Goal: Task Accomplishment & Management: Use online tool/utility

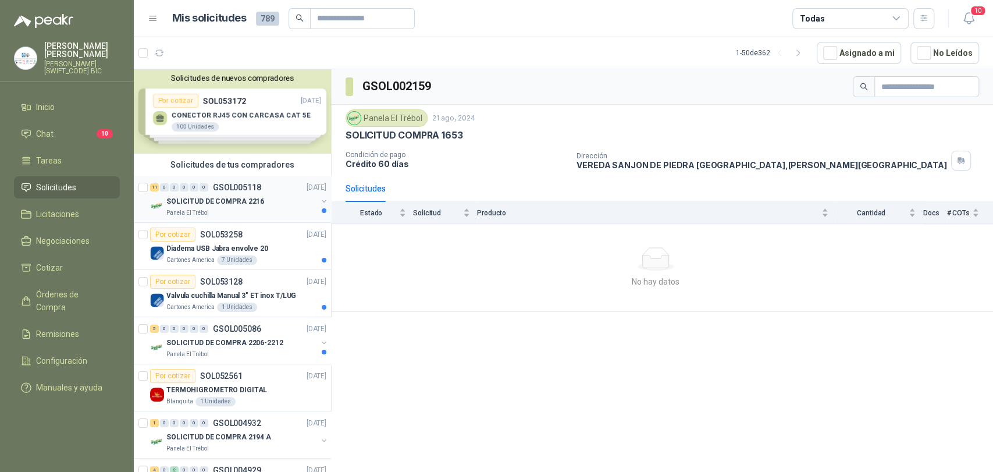
click at [219, 188] on p "GSOL005118" at bounding box center [237, 187] width 48 height 8
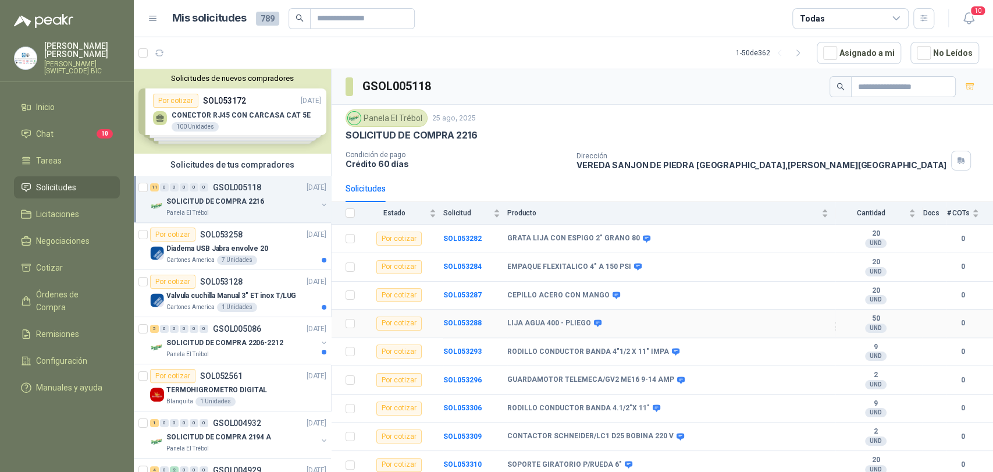
scroll to position [62, 0]
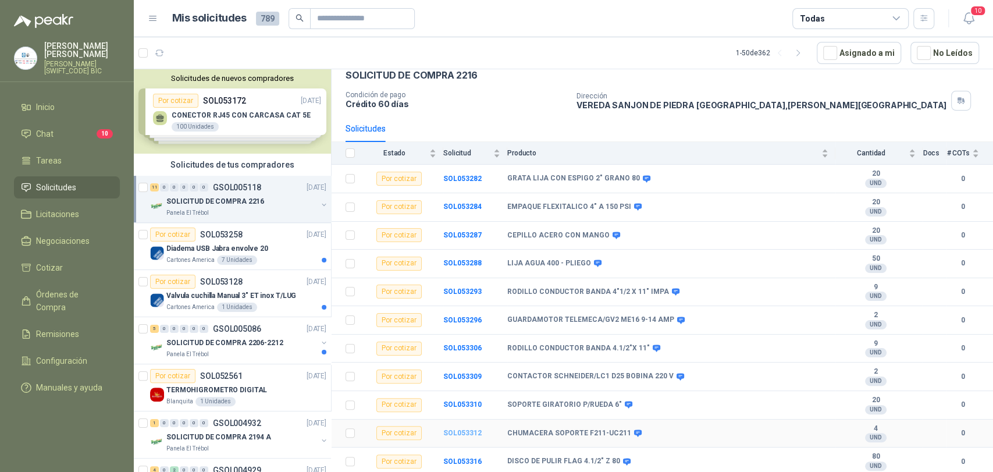
click at [470, 404] on b "SOL053312" at bounding box center [462, 433] width 38 height 8
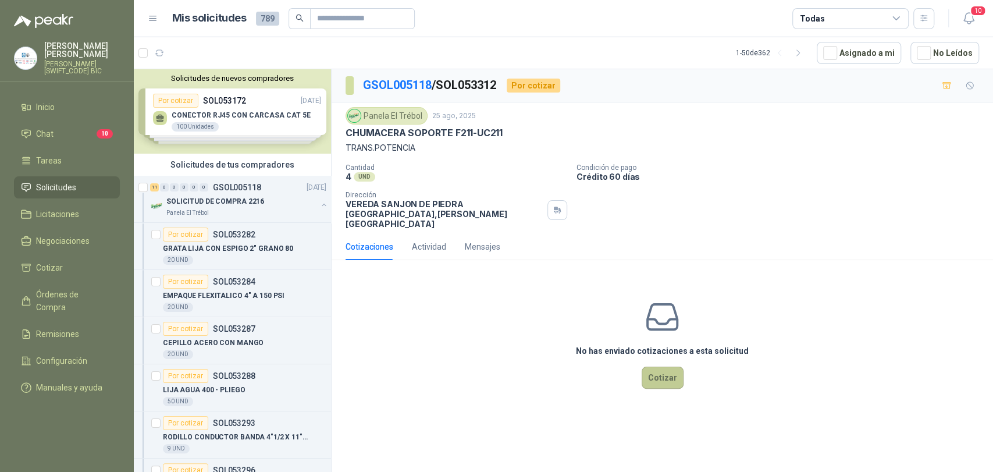
click at [647, 367] on button "Cotizar" at bounding box center [663, 378] width 42 height 22
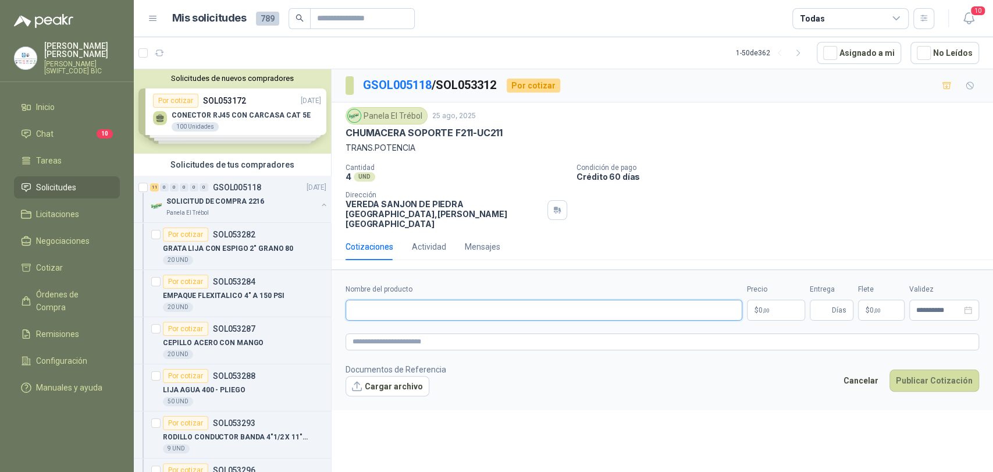
click at [424, 300] on input "Nombre del producto" at bounding box center [544, 310] width 397 height 21
type input "**********"
click at [779, 311] on form "**********" at bounding box center [663, 339] width 662 height 141
click at [777, 307] on p "$ 0 ,00" at bounding box center [776, 310] width 58 height 21
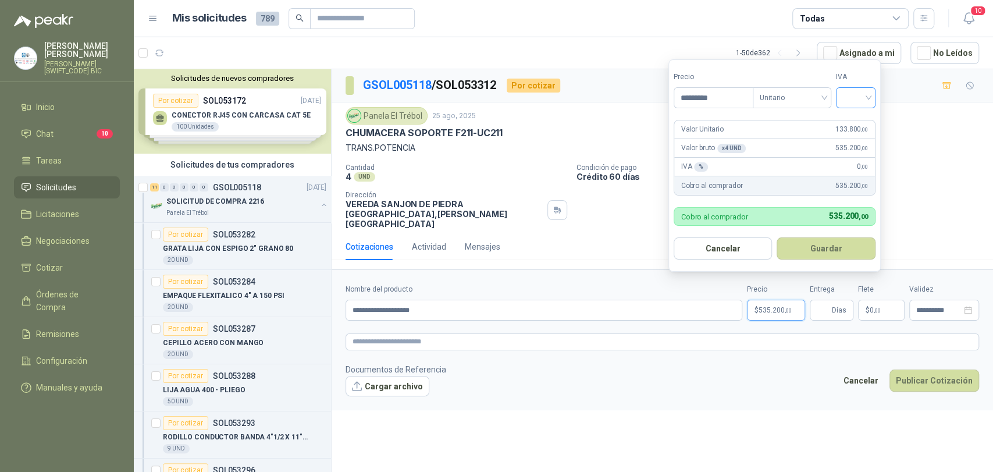
click at [873, 93] on div at bounding box center [856, 97] width 40 height 21
type input "*********"
click at [863, 115] on div "19%" at bounding box center [859, 121] width 22 height 13
click at [846, 248] on button "Guardar" at bounding box center [829, 248] width 100 height 22
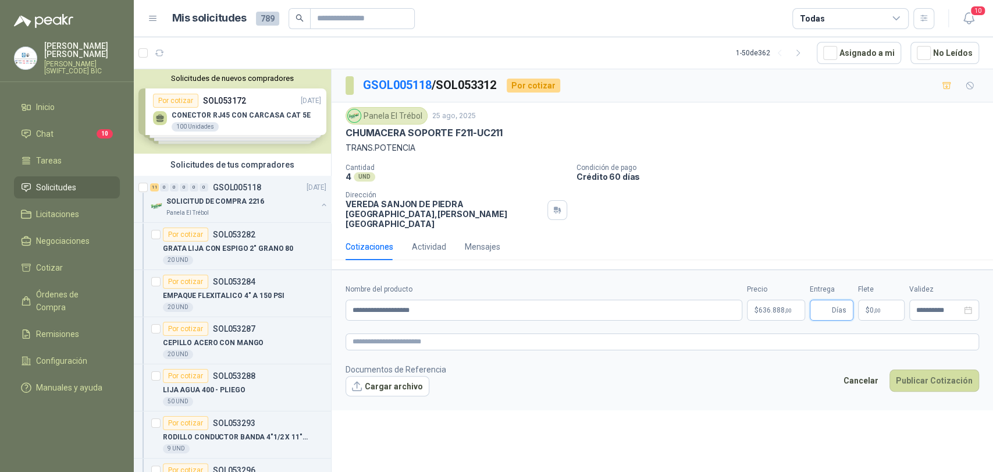
drag, startPoint x: 827, startPoint y: 293, endPoint x: 829, endPoint y: 299, distance: 6.6
click at [827, 300] on input "Entrega" at bounding box center [823, 310] width 13 height 20
type input "*"
click at [881, 300] on p "$ 0 ,00" at bounding box center [881, 310] width 47 height 21
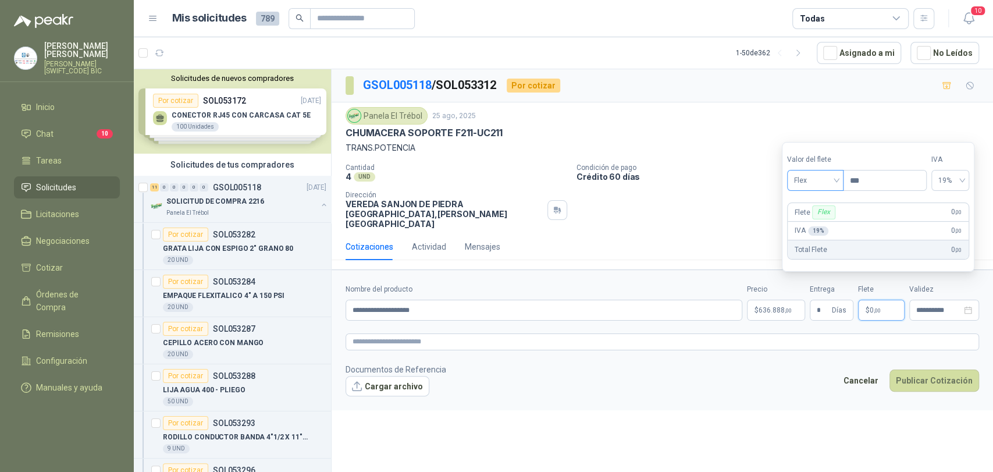
click at [829, 173] on span "Flex" at bounding box center [815, 180] width 42 height 17
click at [819, 220] on div "Incluido" at bounding box center [817, 223] width 41 height 13
click at [893, 369] on button "Publicar Cotización" at bounding box center [935, 380] width 90 height 22
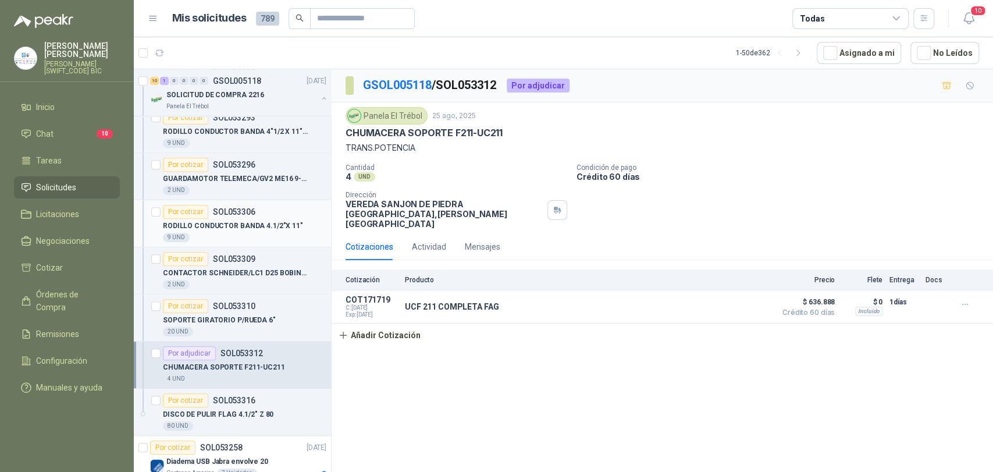
scroll to position [323, 0]
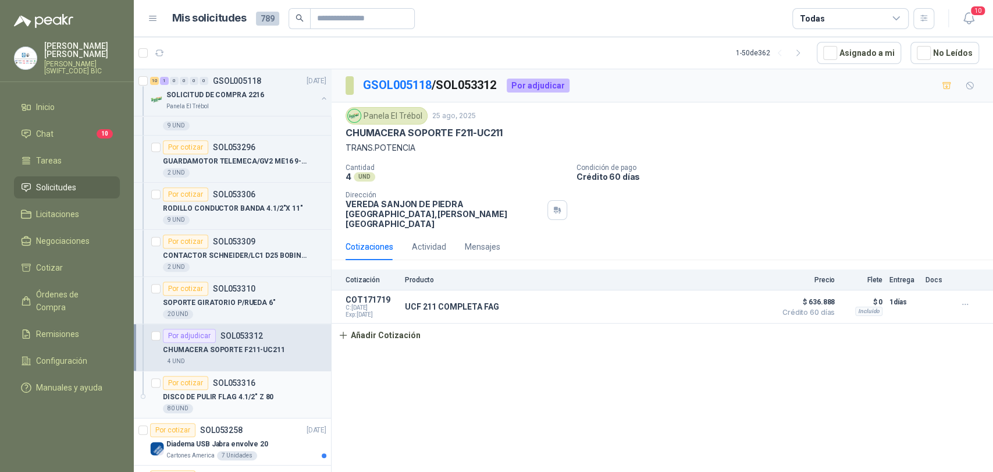
click at [247, 376] on div "Por cotizar SOL053316" at bounding box center [209, 383] width 93 height 14
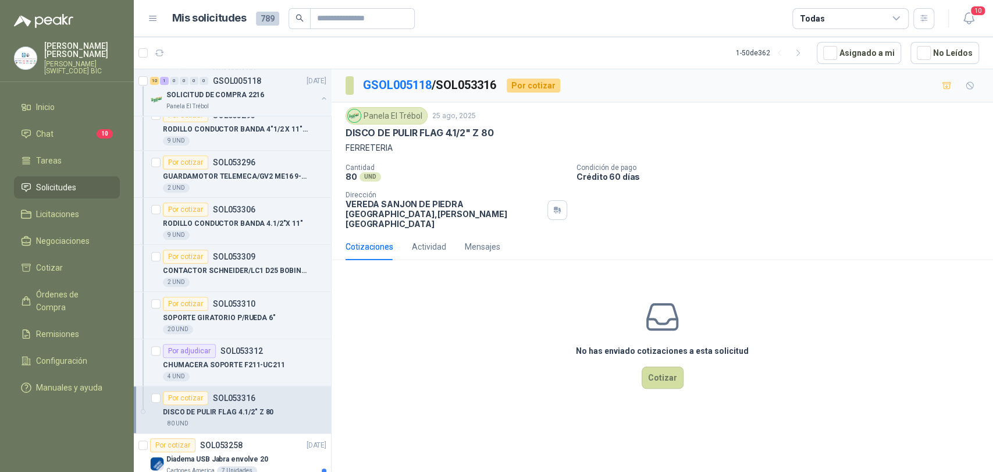
scroll to position [646, 0]
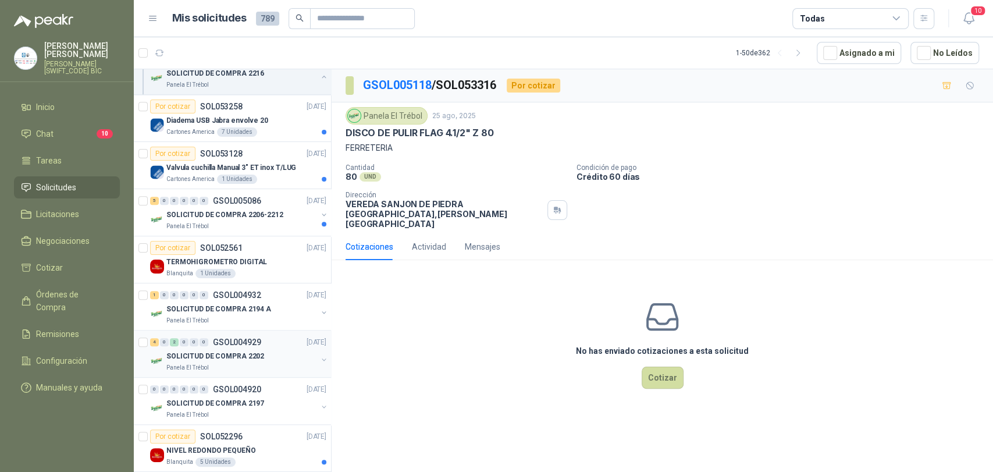
click at [228, 346] on div "4 0 2 0 0 0 GSOL004929 [DATE]" at bounding box center [239, 342] width 179 height 14
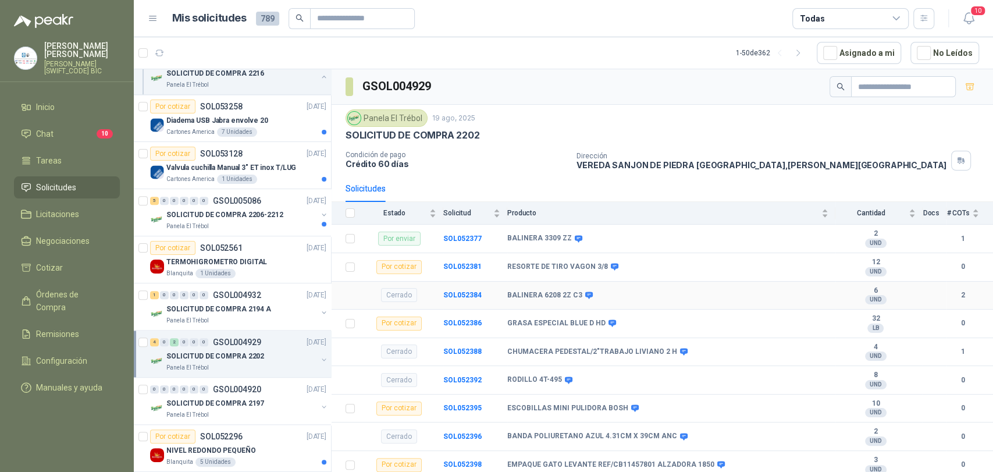
scroll to position [176, 0]
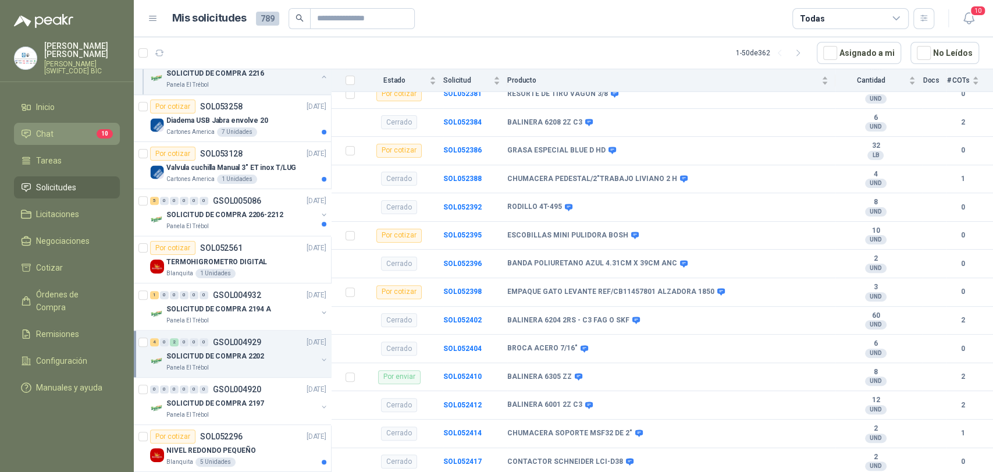
click at [89, 133] on li "Chat 10" at bounding box center [67, 133] width 92 height 13
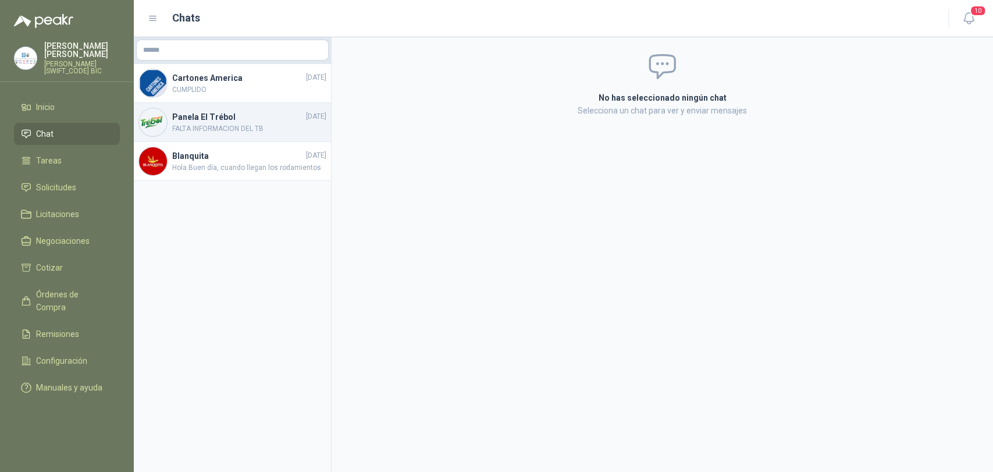
click at [253, 120] on h4 "Panela El Trébol" at bounding box center [238, 117] width 132 height 13
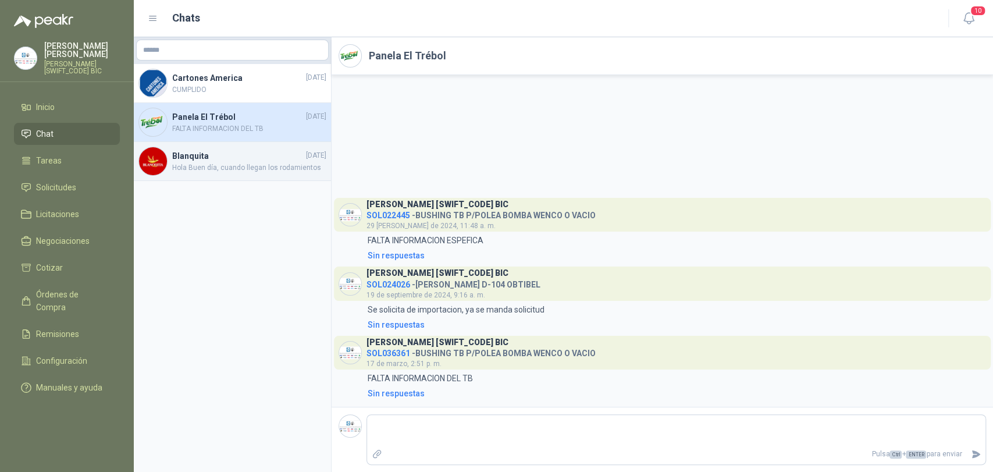
click at [232, 164] on span "Hola Buen día, cuando llegan los rodamientos" at bounding box center [249, 167] width 154 height 11
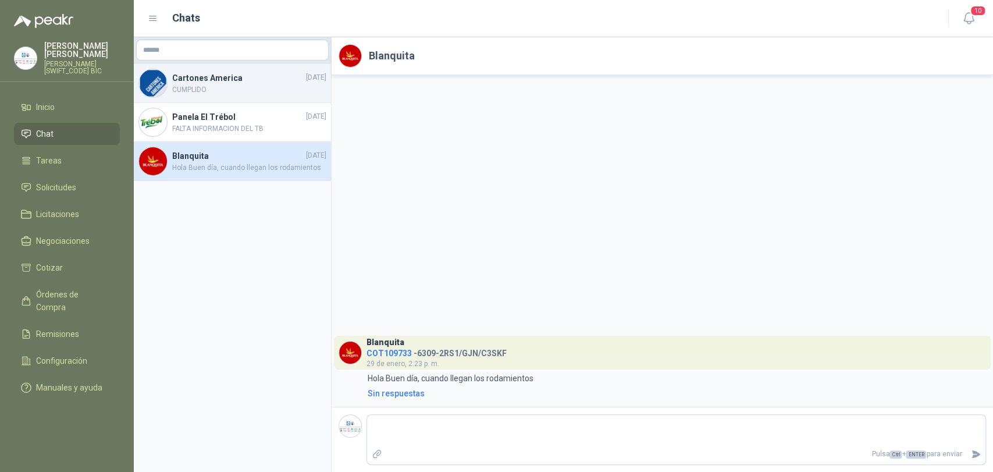
click at [237, 86] on span "CUMPLIDO" at bounding box center [249, 89] width 154 height 11
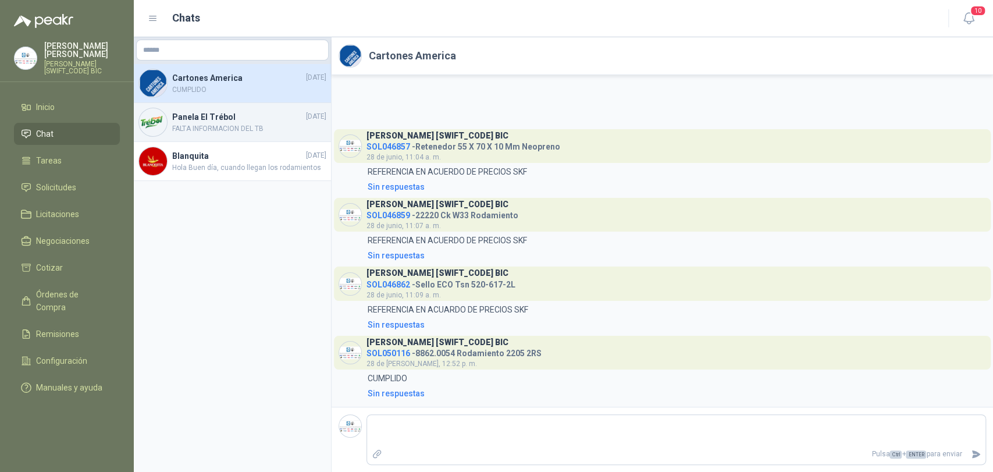
click at [233, 127] on span "FALTA INFORMACION DEL TB" at bounding box center [249, 128] width 154 height 11
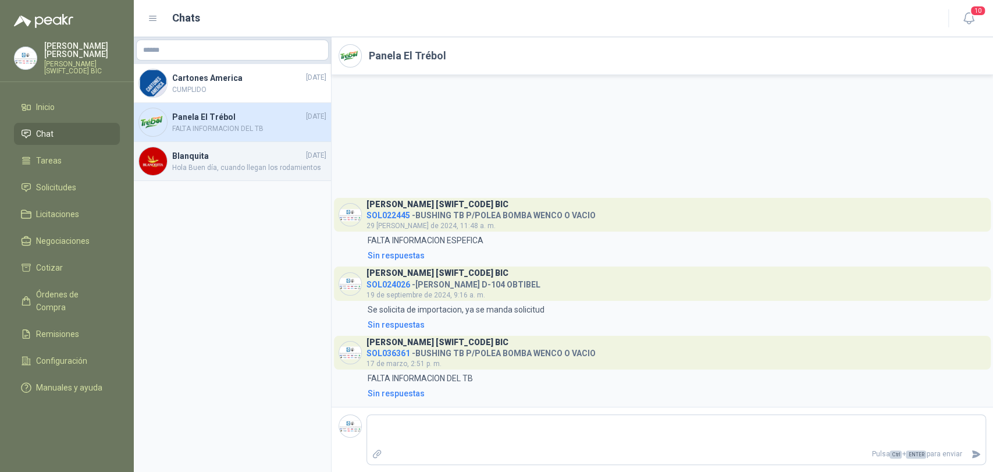
click at [233, 164] on span "Hola Buen día, cuando llegan los rodamientos" at bounding box center [249, 167] width 154 height 11
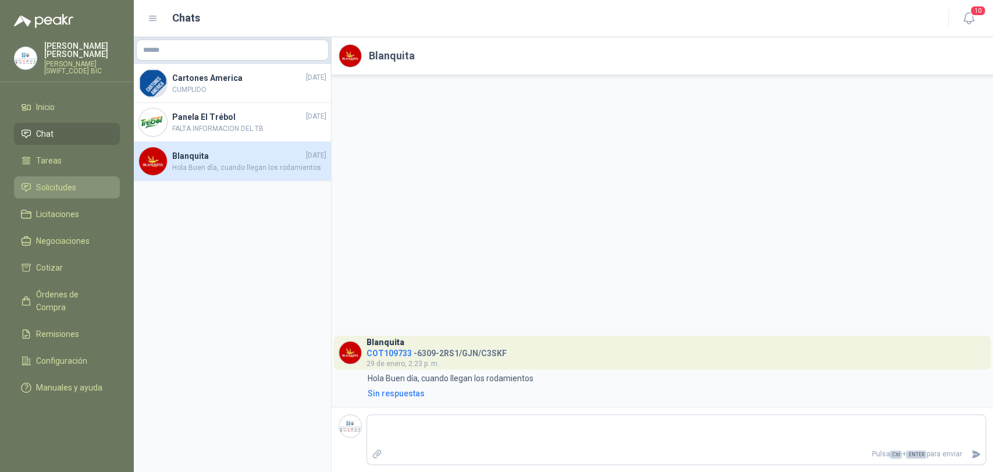
click at [70, 188] on span "Solicitudes" at bounding box center [56, 187] width 40 height 13
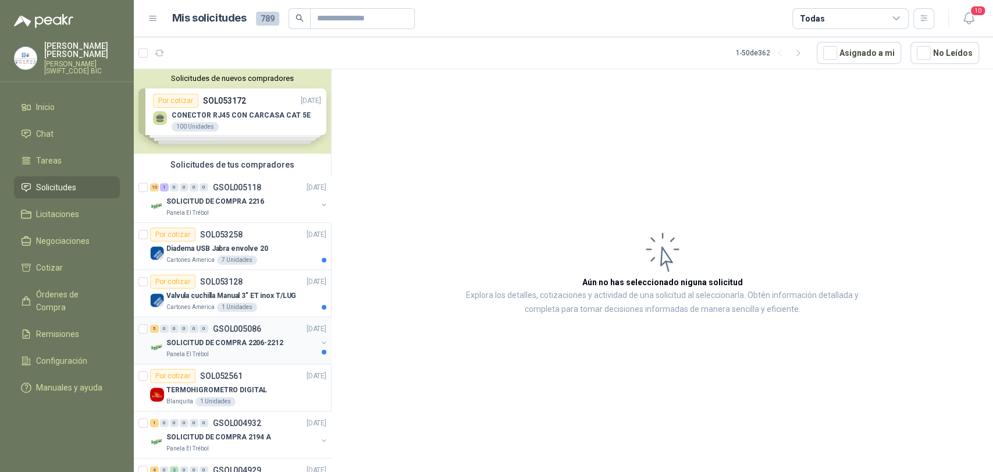
click at [236, 337] on p "SOLICITUD DE COMPRA 2206-2212" at bounding box center [224, 342] width 117 height 11
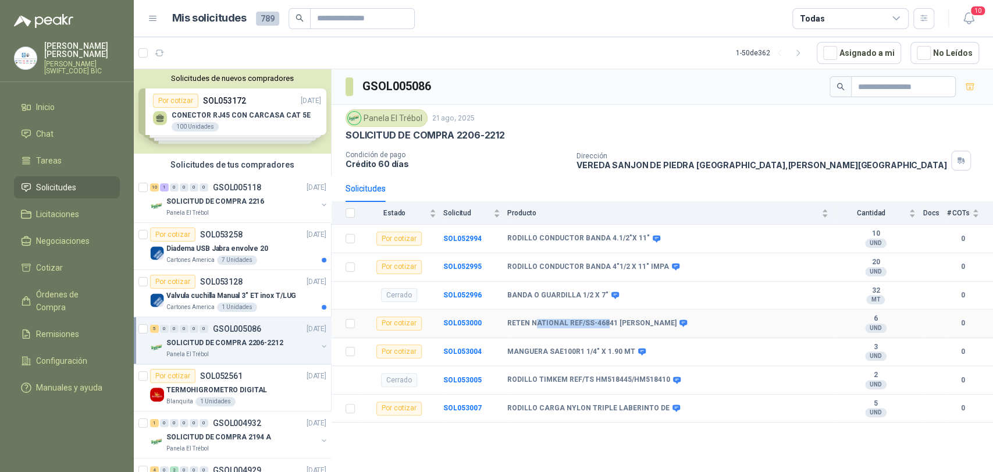
drag, startPoint x: 535, startPoint y: 324, endPoint x: 603, endPoint y: 328, distance: 68.2
click at [603, 328] on b "RETEN NATIONAL REF/SS-46841 [PERSON_NAME]" at bounding box center [591, 323] width 169 height 9
click at [570, 361] on td "MANGUERA SAE100R1 1/4" X 1.90 MT" at bounding box center [671, 352] width 328 height 29
drag, startPoint x: 549, startPoint y: 354, endPoint x: 584, endPoint y: 353, distance: 35.0
click at [584, 353] on b "MANGUERA SAE100R1 1/4" X 1.90 MT" at bounding box center [571, 351] width 128 height 9
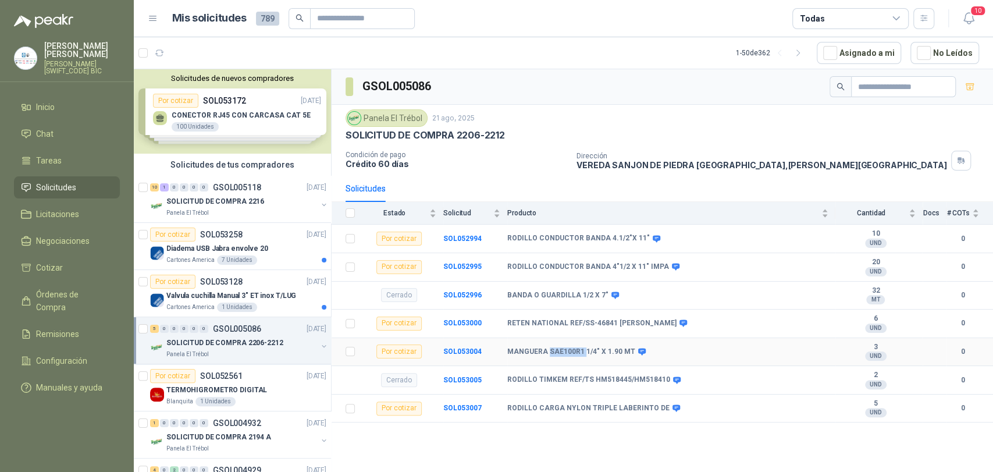
click at [584, 353] on b "MANGUERA SAE100R1 1/4" X 1.90 MT" at bounding box center [571, 351] width 128 height 9
drag, startPoint x: 552, startPoint y: 352, endPoint x: 624, endPoint y: 357, distance: 72.9
click at [624, 357] on td "MANGUERA SAE100R1 1/4" X 1.90 MT" at bounding box center [671, 352] width 328 height 29
click at [619, 354] on b "MANGUERA SAE100R1 1/4" X 1.90 MT" at bounding box center [571, 351] width 128 height 9
drag, startPoint x: 507, startPoint y: 354, endPoint x: 628, endPoint y: 354, distance: 121.0
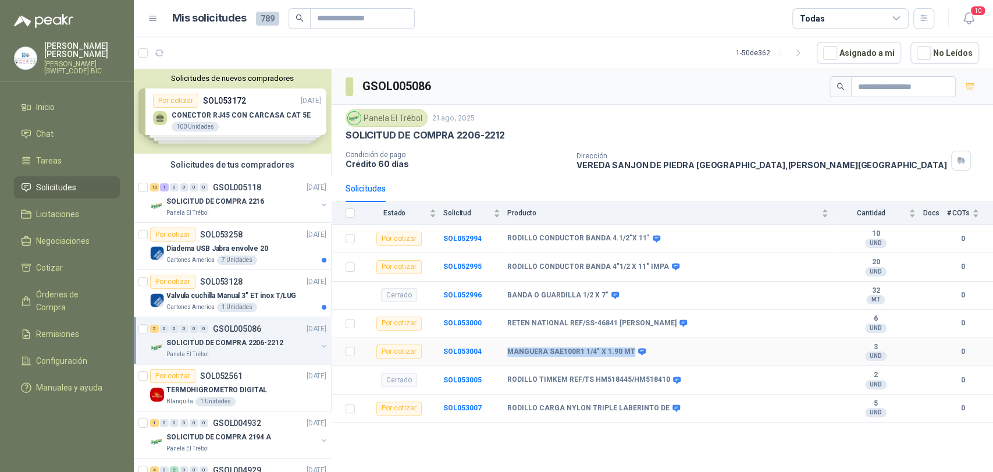
click at [628, 354] on b "MANGUERA SAE100R1 1/4" X 1.90 MT" at bounding box center [571, 351] width 128 height 9
copy b "MANGUERA SAE100R1 1/4" X 1.90 MT"
click at [697, 351] on div "MANGUERA SAE100R1 1/4" X 1.90 MT" at bounding box center [667, 351] width 321 height 9
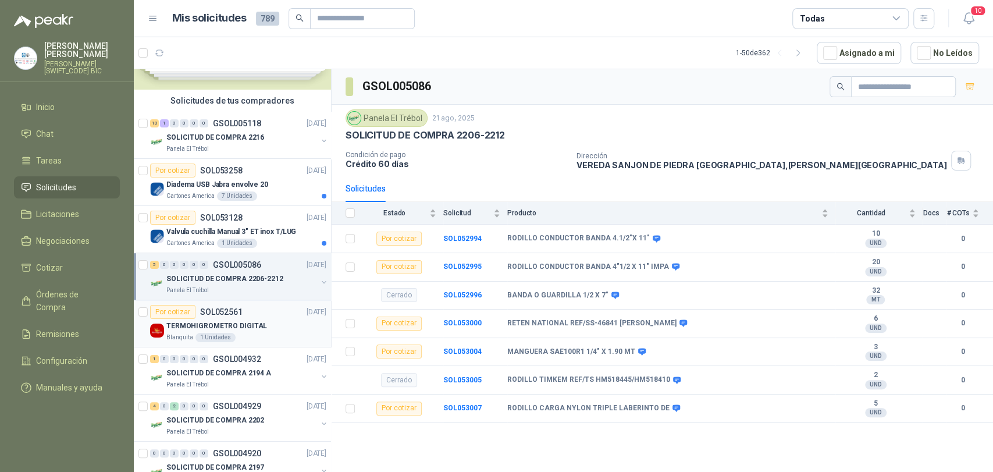
scroll to position [65, 0]
click at [228, 376] on p "SOLICITUD DE COMPRA 2194 A" at bounding box center [218, 372] width 105 height 11
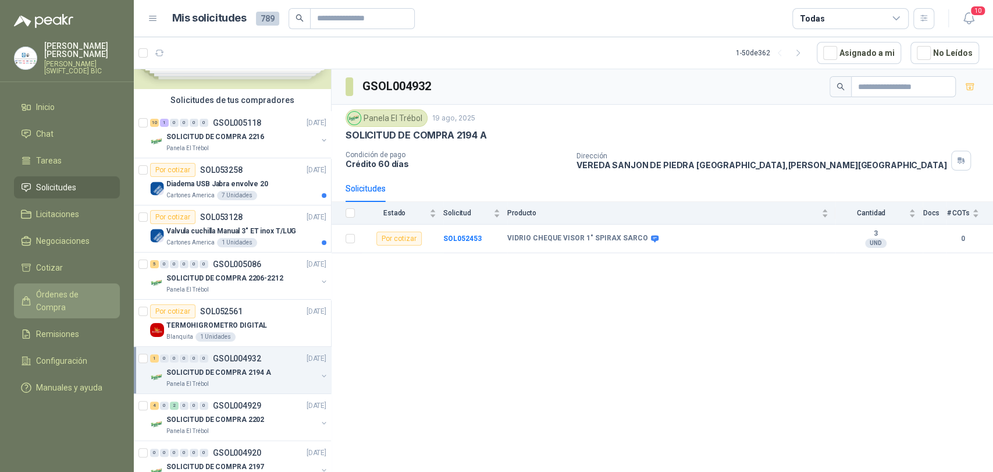
click at [79, 288] on span "Órdenes de Compra" at bounding box center [72, 301] width 73 height 26
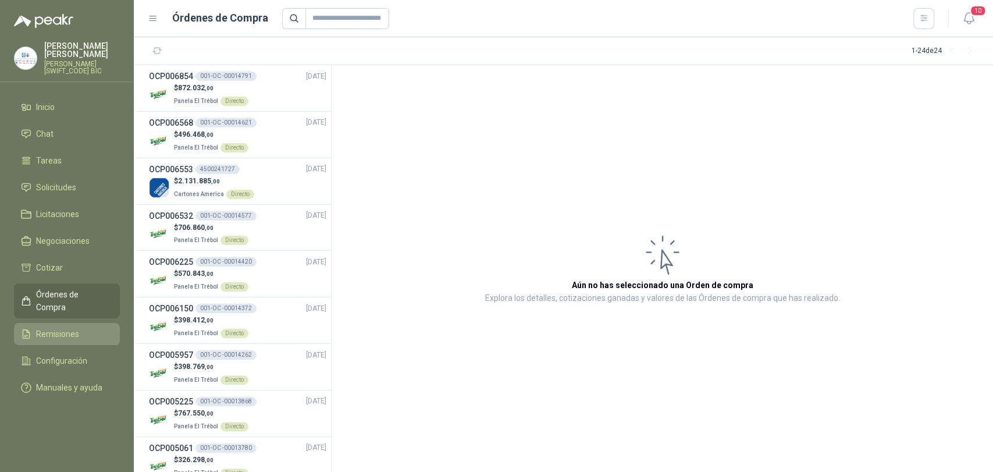
click at [87, 328] on li "Remisiones" at bounding box center [67, 334] width 92 height 13
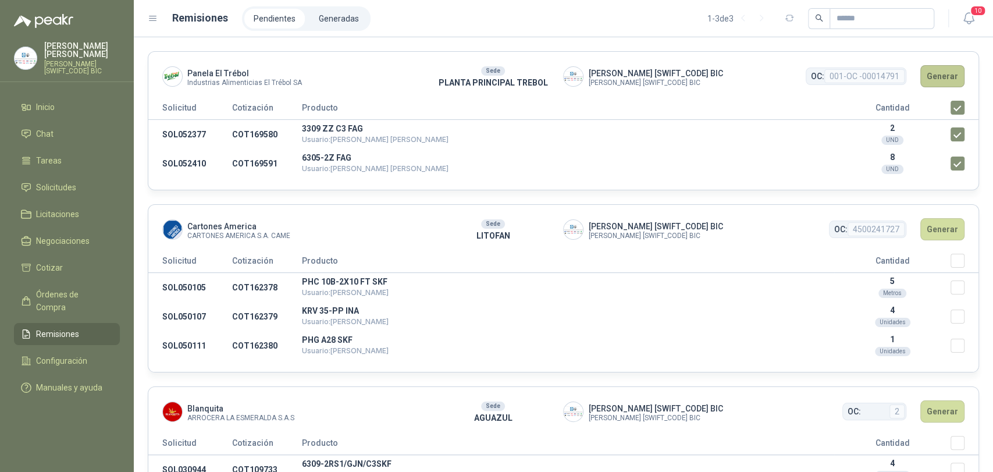
click at [893, 67] on button "Generar" at bounding box center [943, 76] width 44 height 22
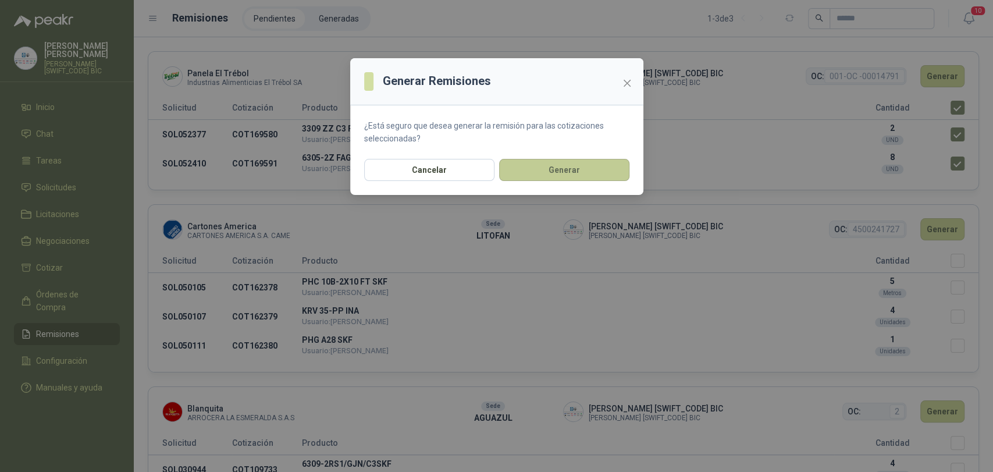
click at [602, 172] on button "Generar" at bounding box center [564, 170] width 130 height 22
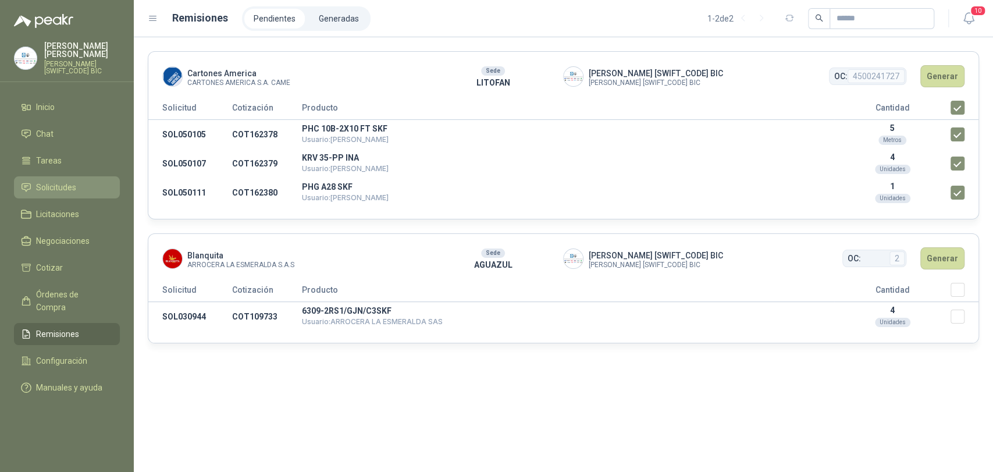
click at [74, 183] on span "Solicitudes" at bounding box center [56, 187] width 40 height 13
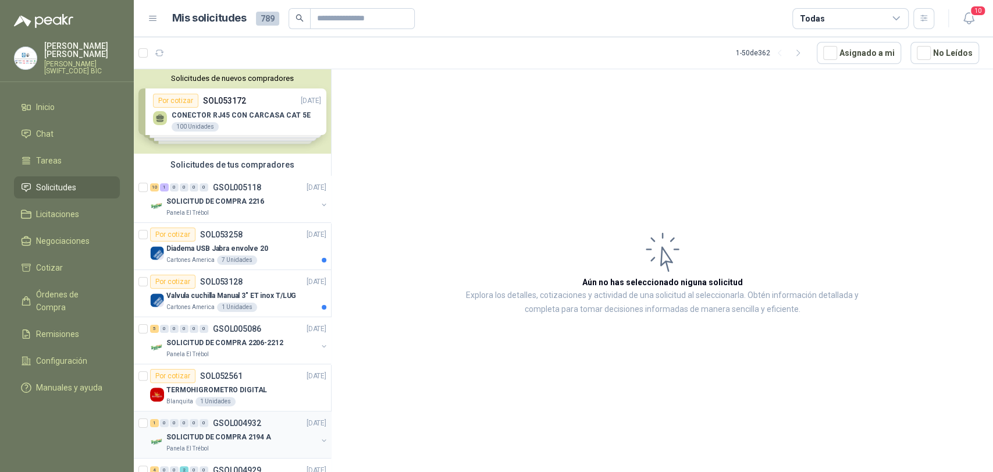
scroll to position [129, 0]
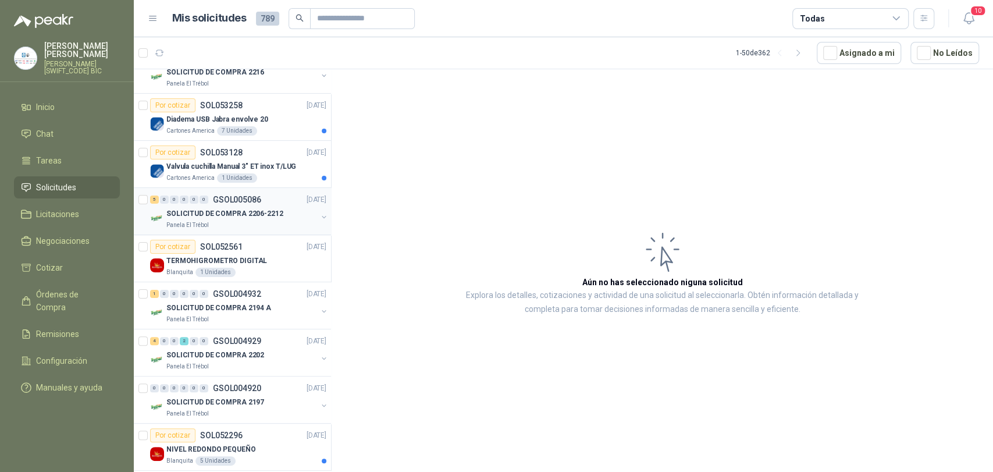
click at [211, 222] on div "Panela El Trébol" at bounding box center [241, 225] width 151 height 9
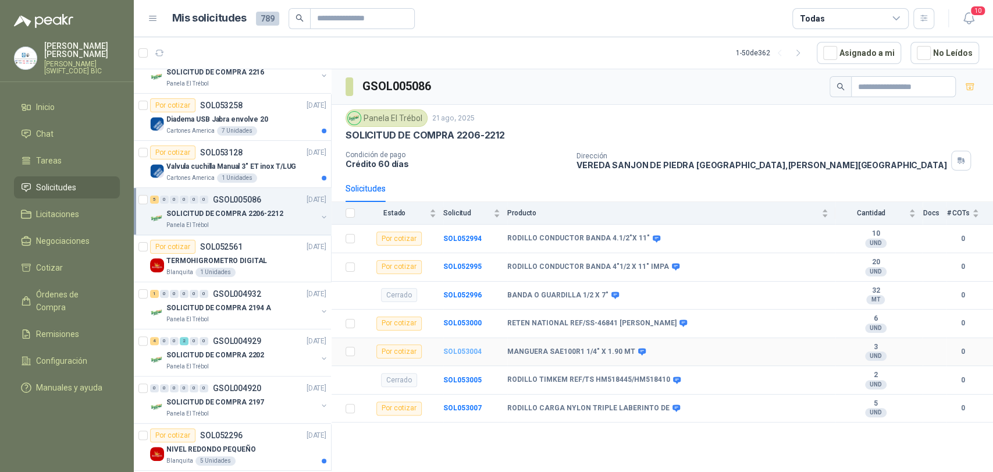
click at [470, 349] on b "SOL053004" at bounding box center [462, 351] width 38 height 8
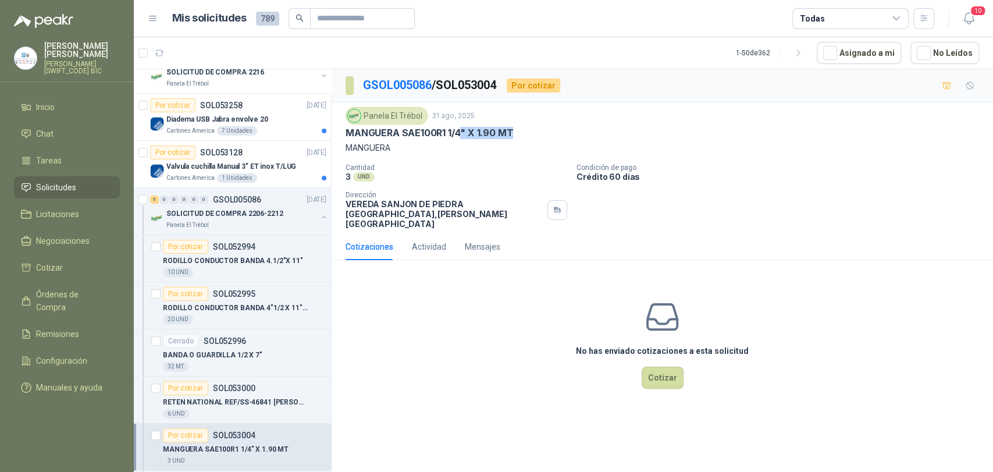
drag, startPoint x: 461, startPoint y: 133, endPoint x: 511, endPoint y: 137, distance: 50.7
click at [511, 137] on p "MANGUERA SAE100R1 1/4" X 1.90 MT" at bounding box center [430, 133] width 168 height 12
